Goal: Task Accomplishment & Management: Use online tool/utility

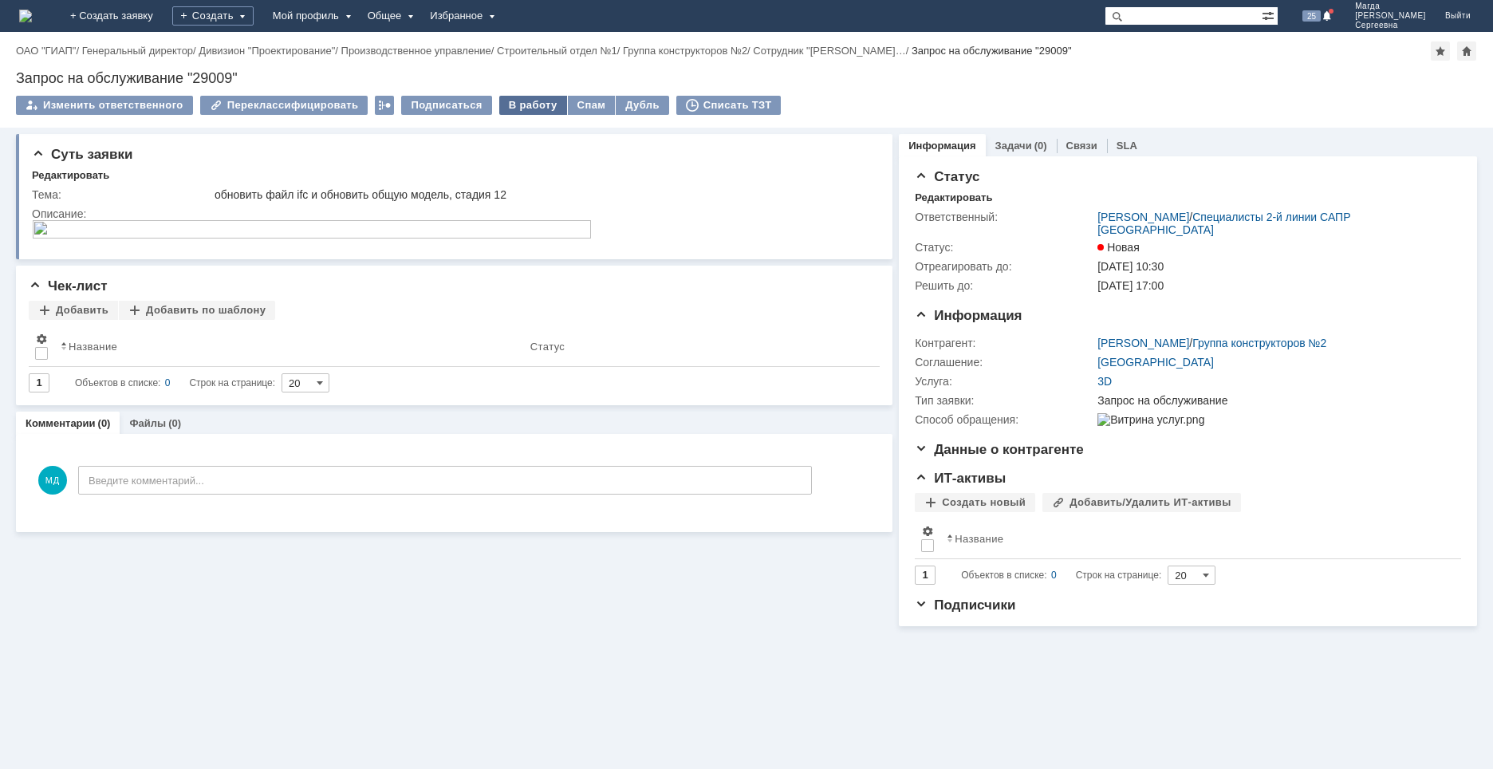
click at [513, 101] on div "В работу" at bounding box center [533, 105] width 68 height 19
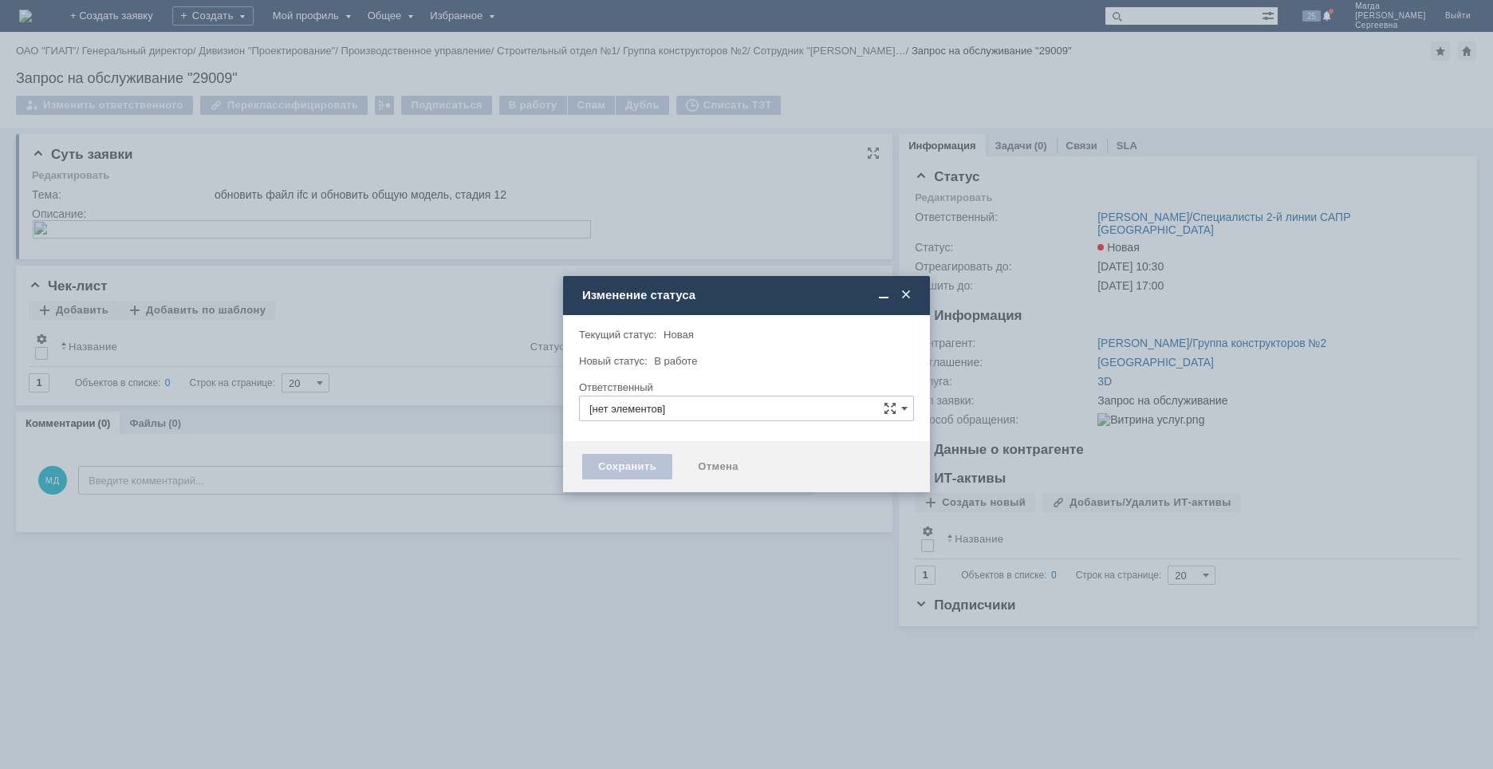
type input "[PERSON_NAME]"
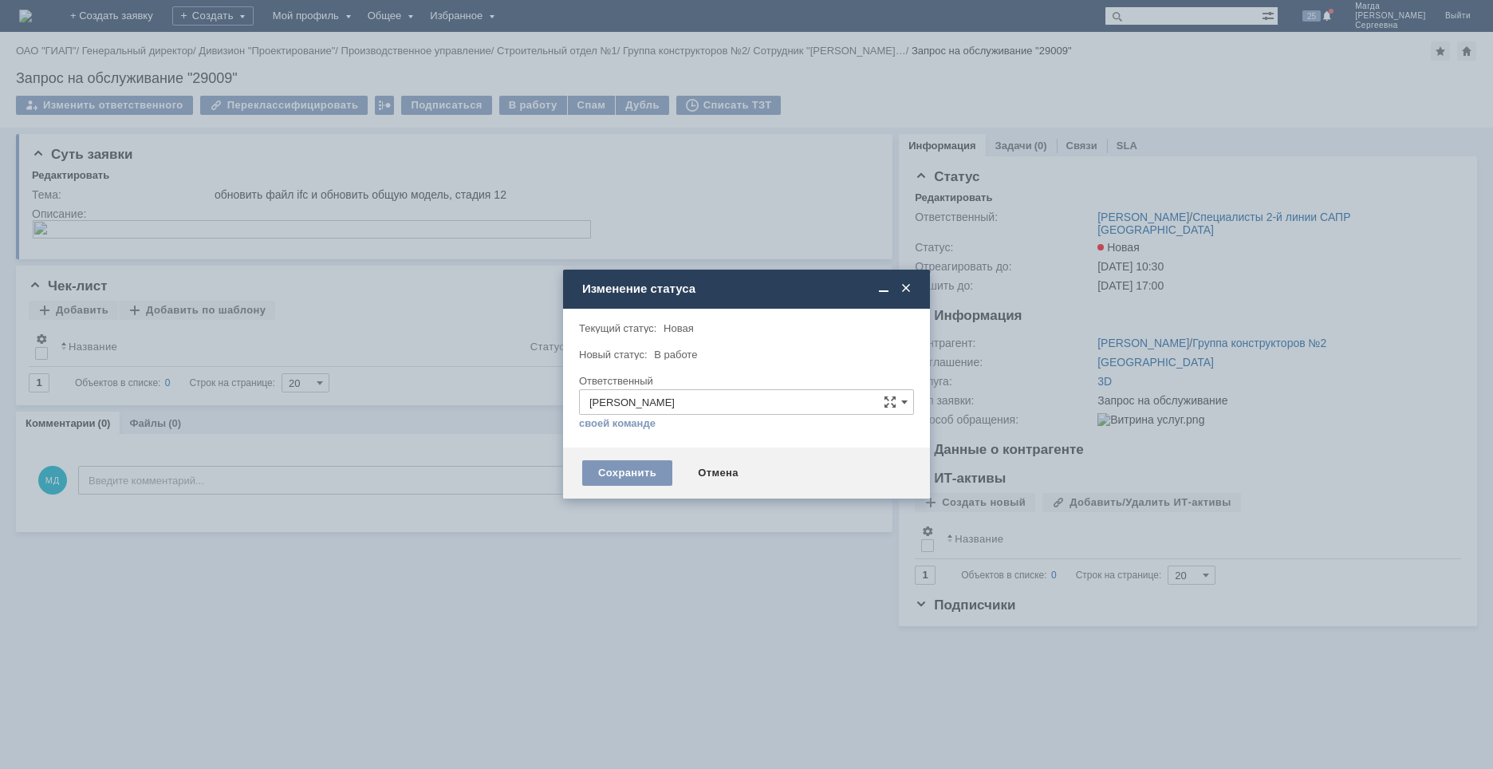
click at [615, 453] on div "Сохранить Отмена" at bounding box center [746, 472] width 367 height 51
click at [614, 466] on div "Сохранить" at bounding box center [627, 473] width 90 height 26
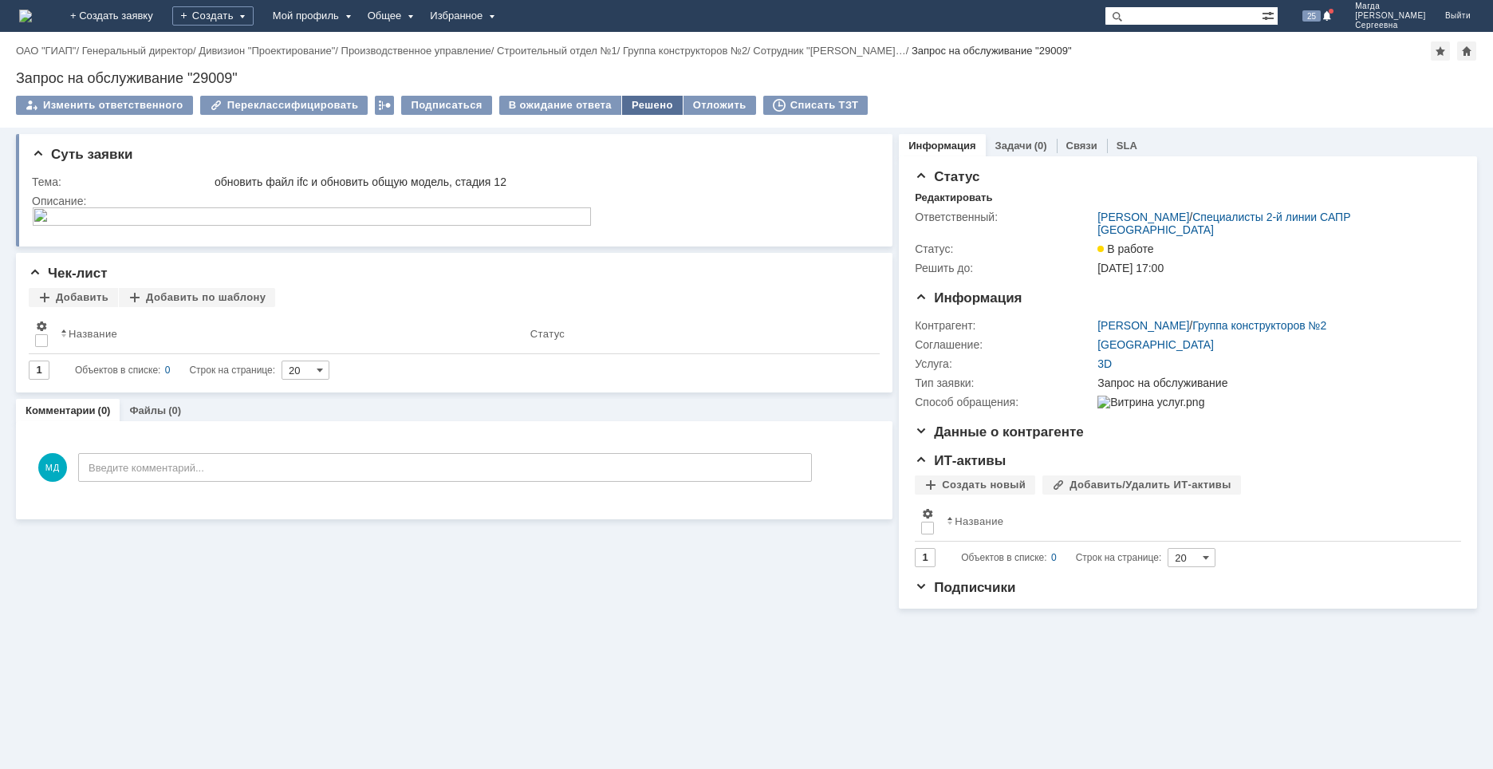
click at [626, 109] on div "Решено" at bounding box center [652, 105] width 61 height 19
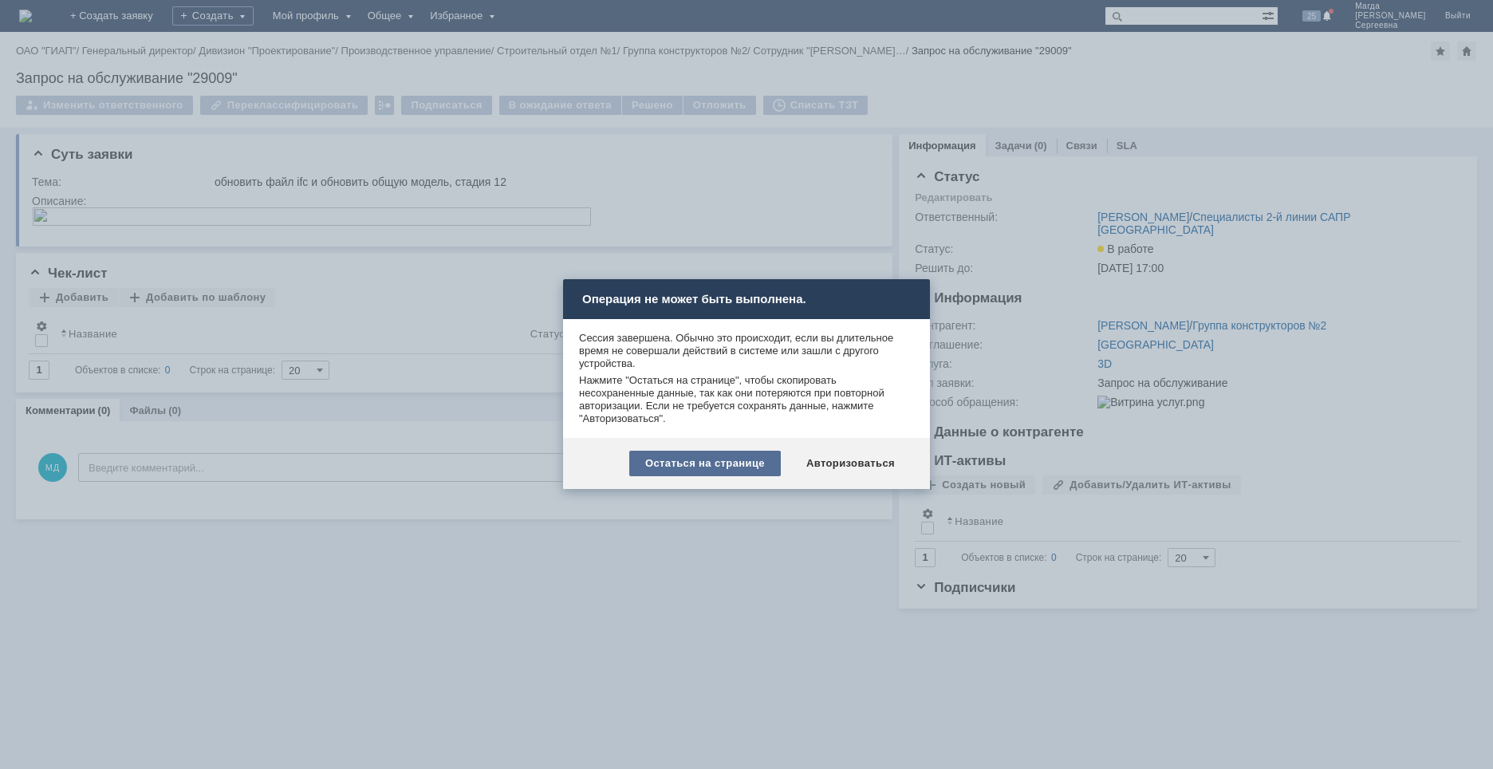
click at [711, 467] on div "Остаться на странице" at bounding box center [705, 464] width 152 height 26
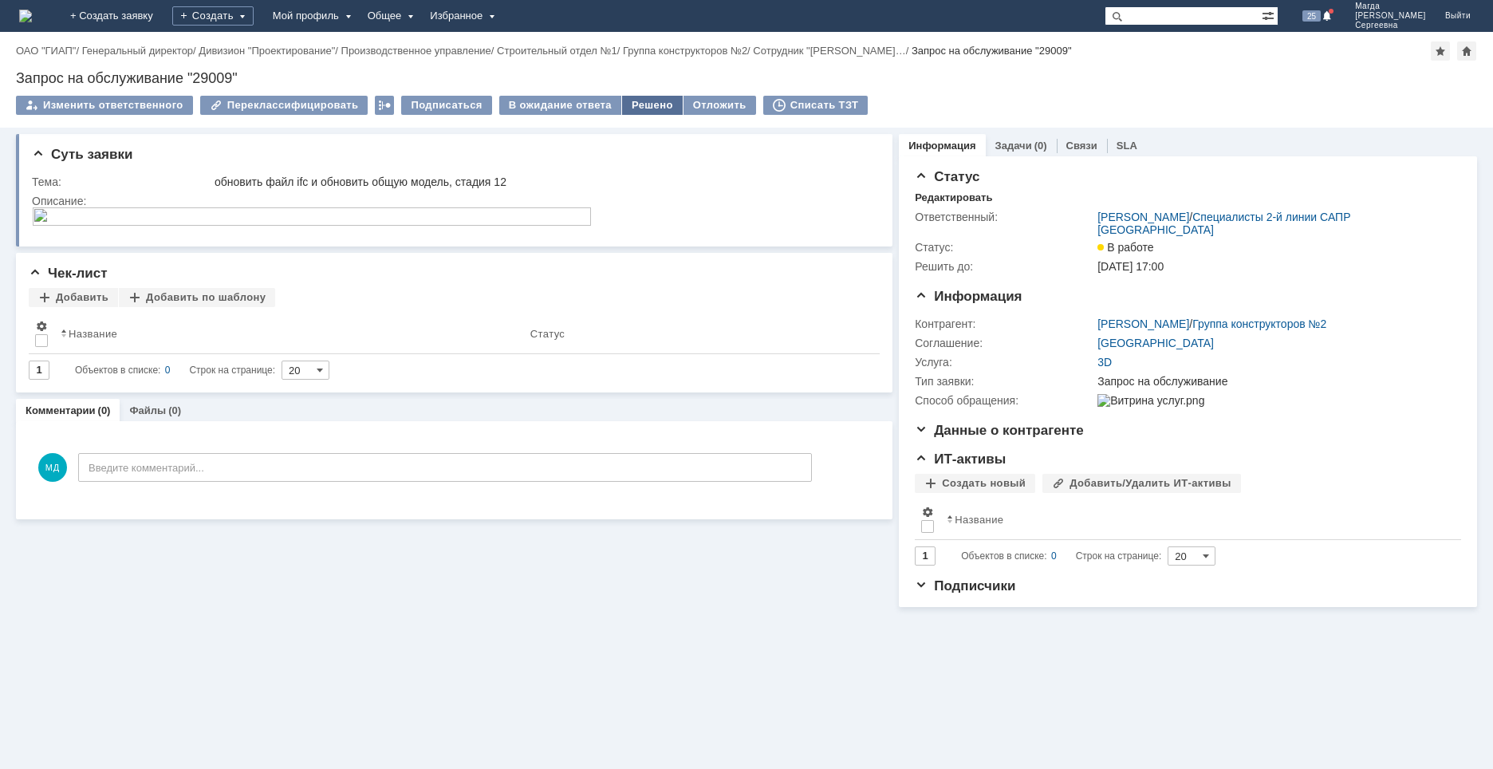
click at [644, 105] on div "Решено" at bounding box center [652, 105] width 61 height 19
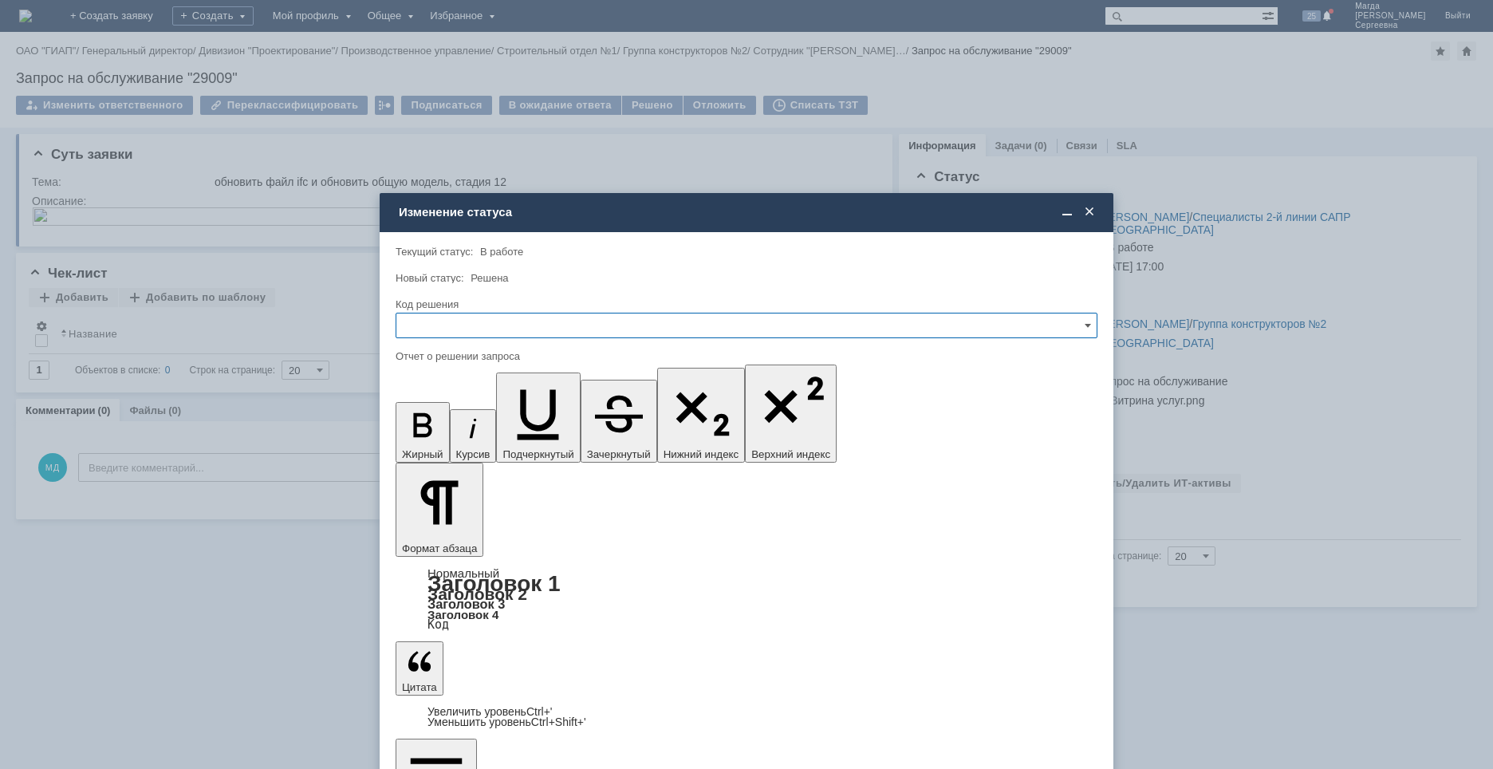
click at [481, 323] on input "text" at bounding box center [747, 326] width 702 height 26
click at [455, 430] on span "Решено" at bounding box center [746, 433] width 681 height 13
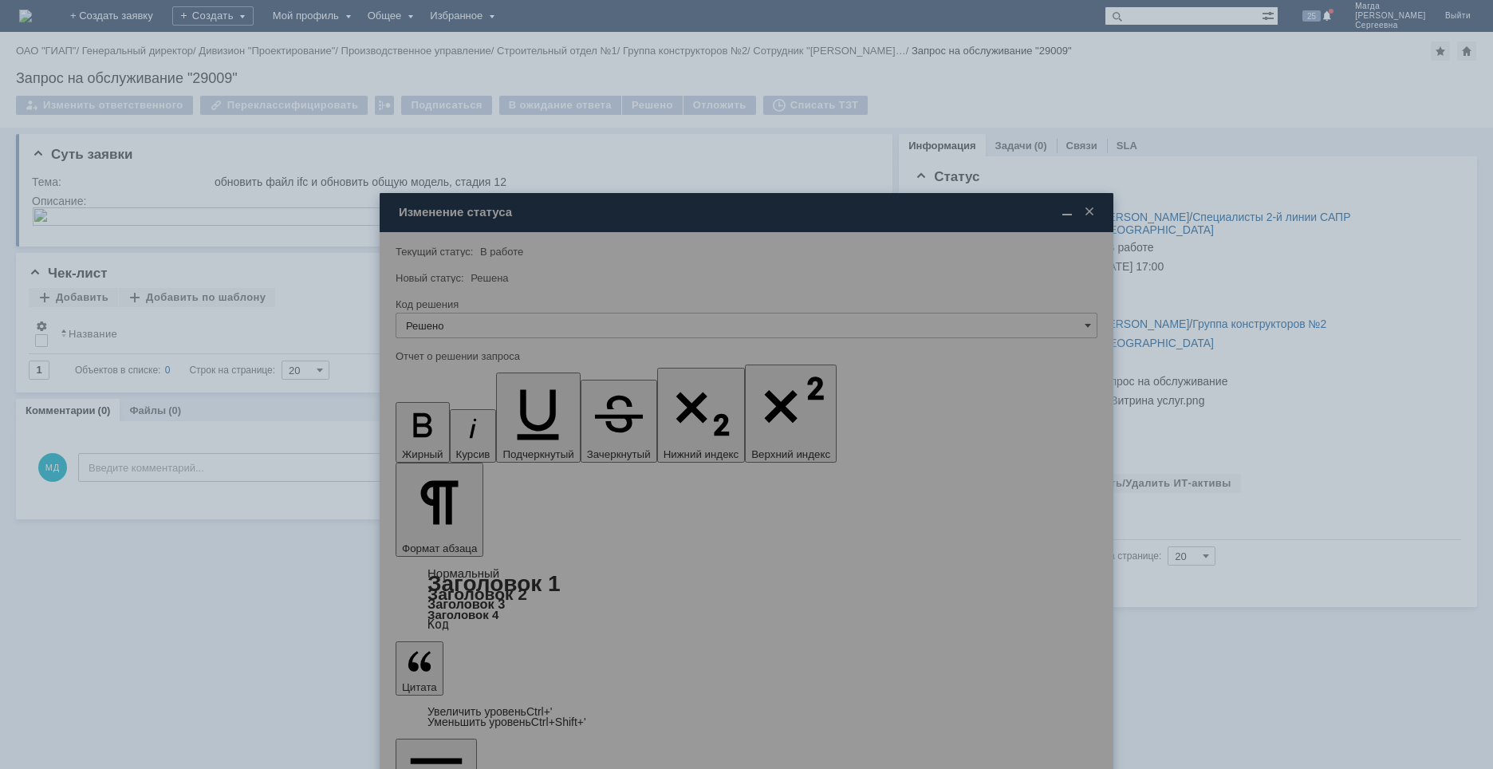
type input "Решено"
